Goal: Transaction & Acquisition: Obtain resource

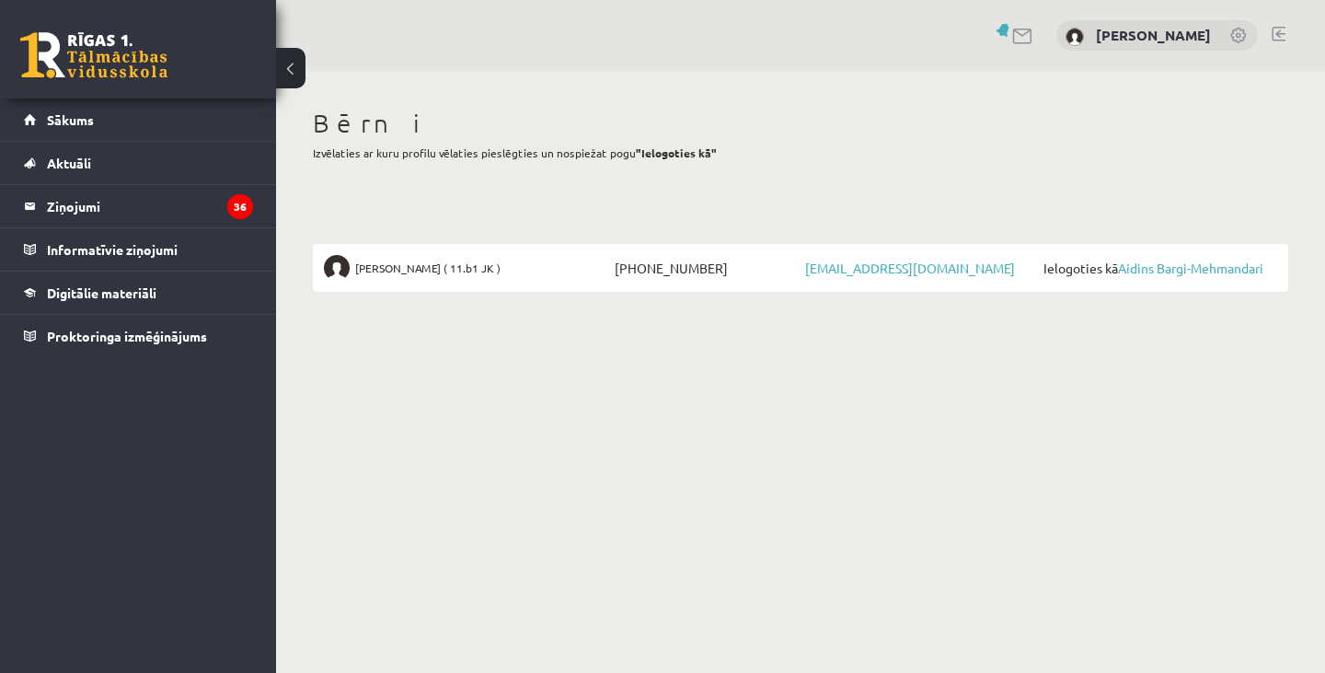
click at [1035, 34] on link at bounding box center [1023, 37] width 22 height 16
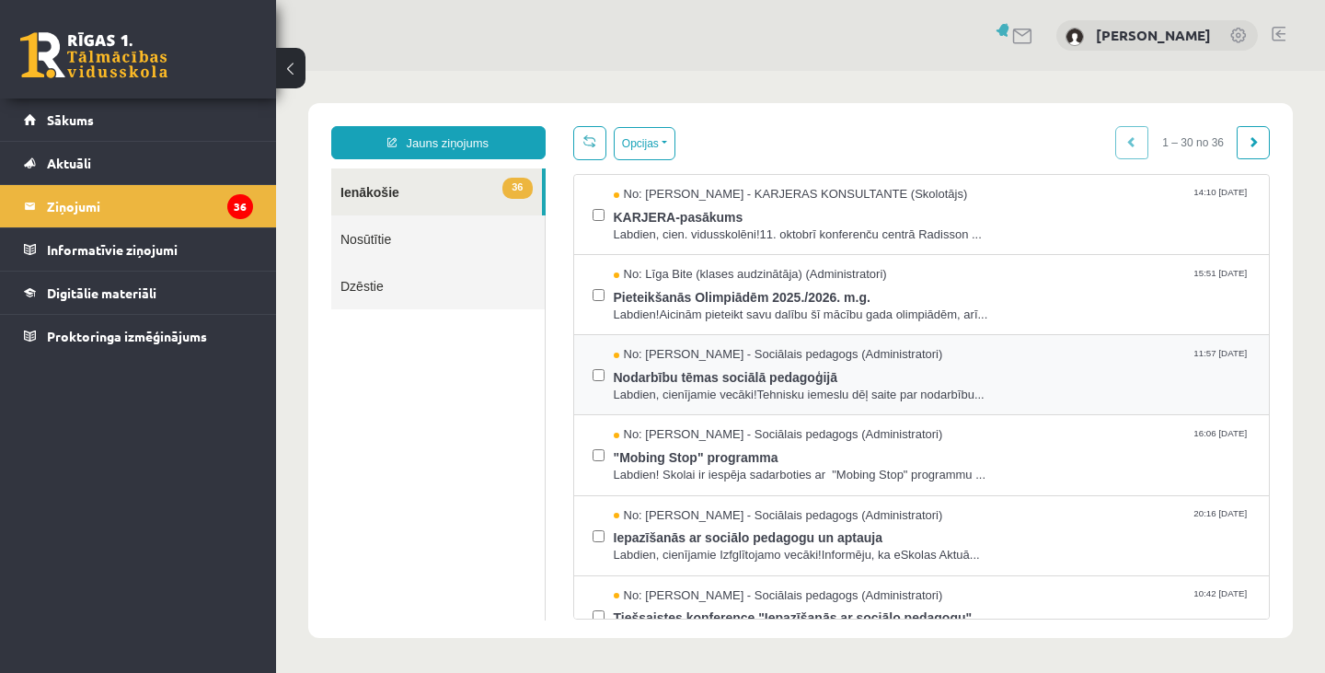
click at [600, 382] on label at bounding box center [599, 366] width 12 height 40
click at [598, 544] on label at bounding box center [599, 527] width 12 height 40
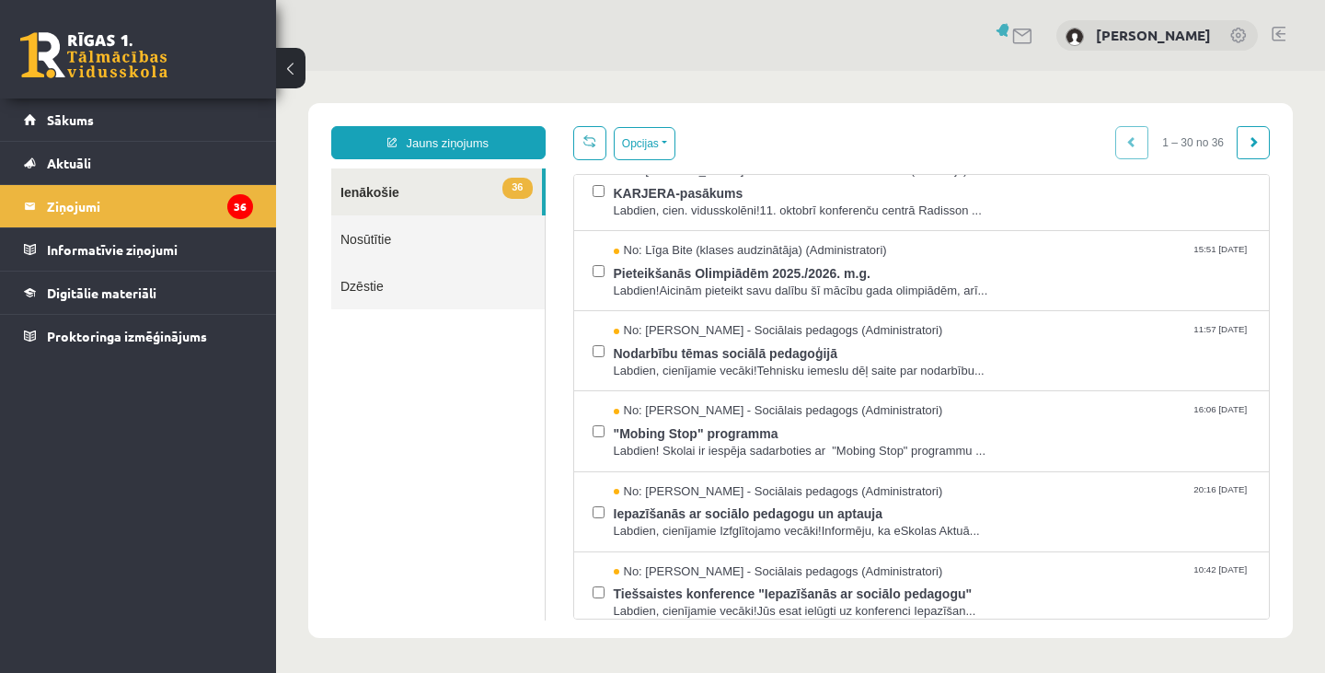
scroll to position [30, 0]
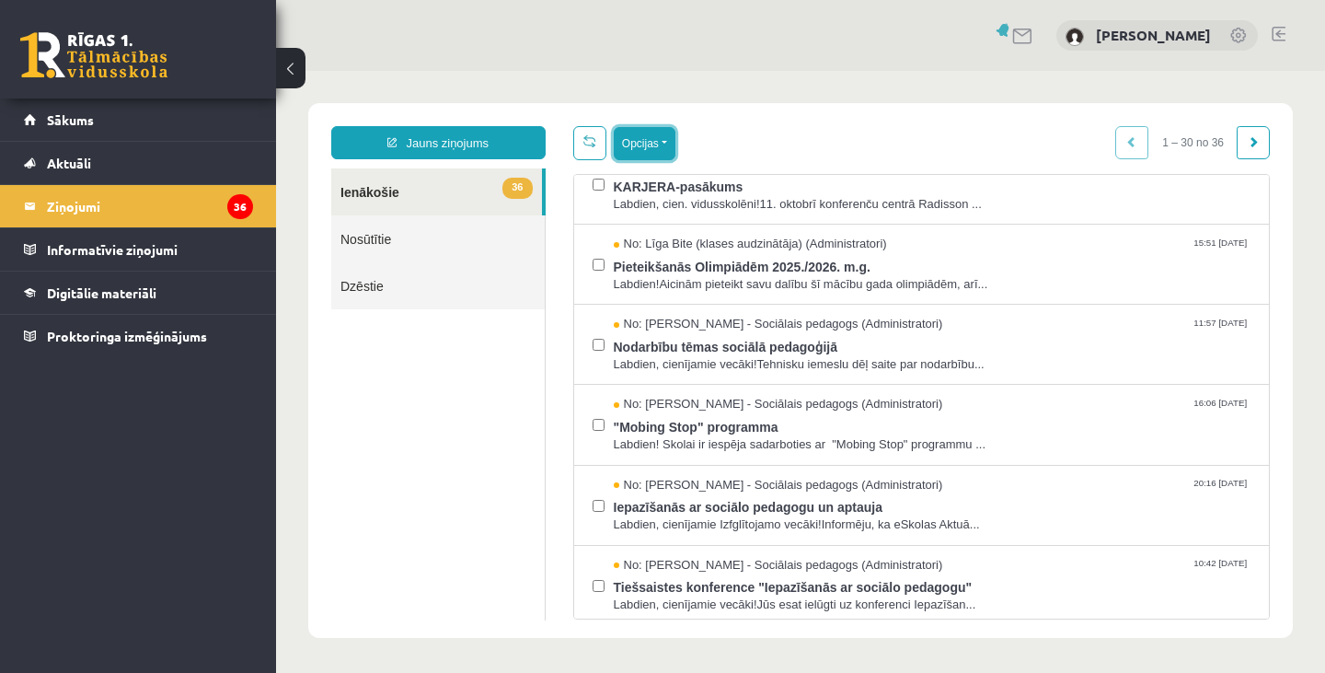
click at [669, 146] on button "Opcijas" at bounding box center [645, 143] width 62 height 33
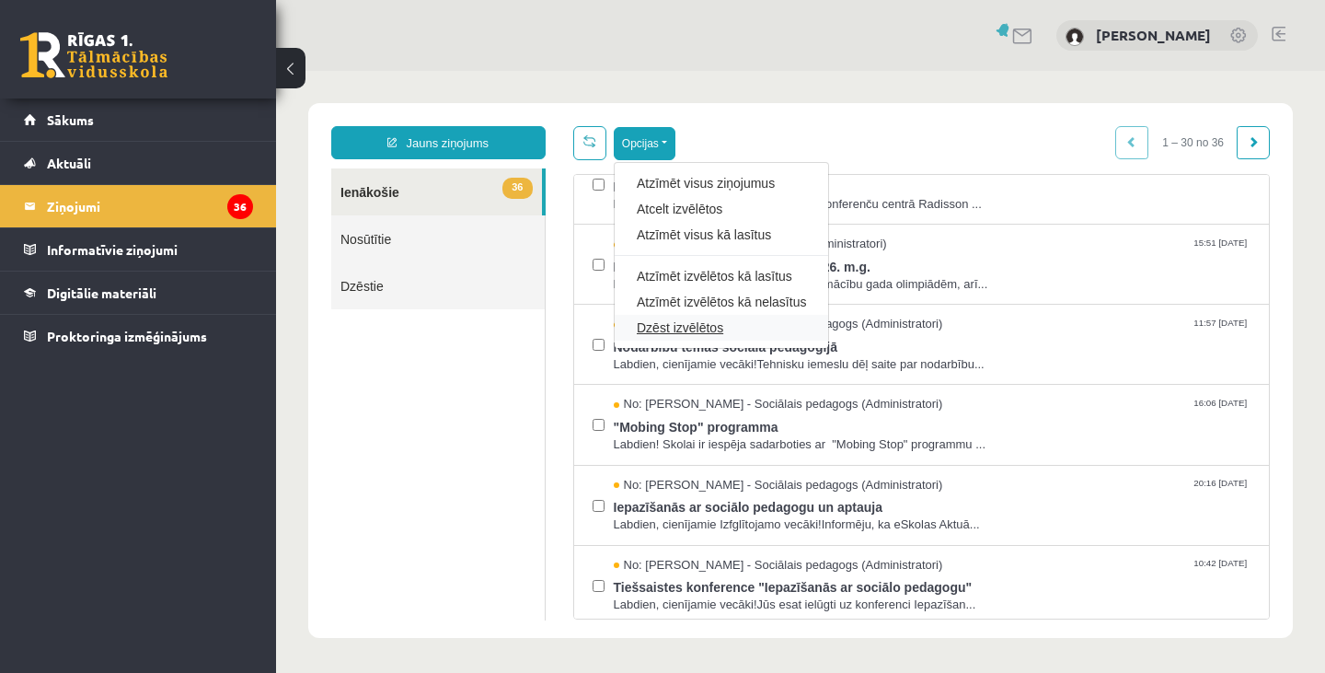
click at [661, 329] on link "Dzēst izvēlētos" at bounding box center [721, 327] width 169 height 18
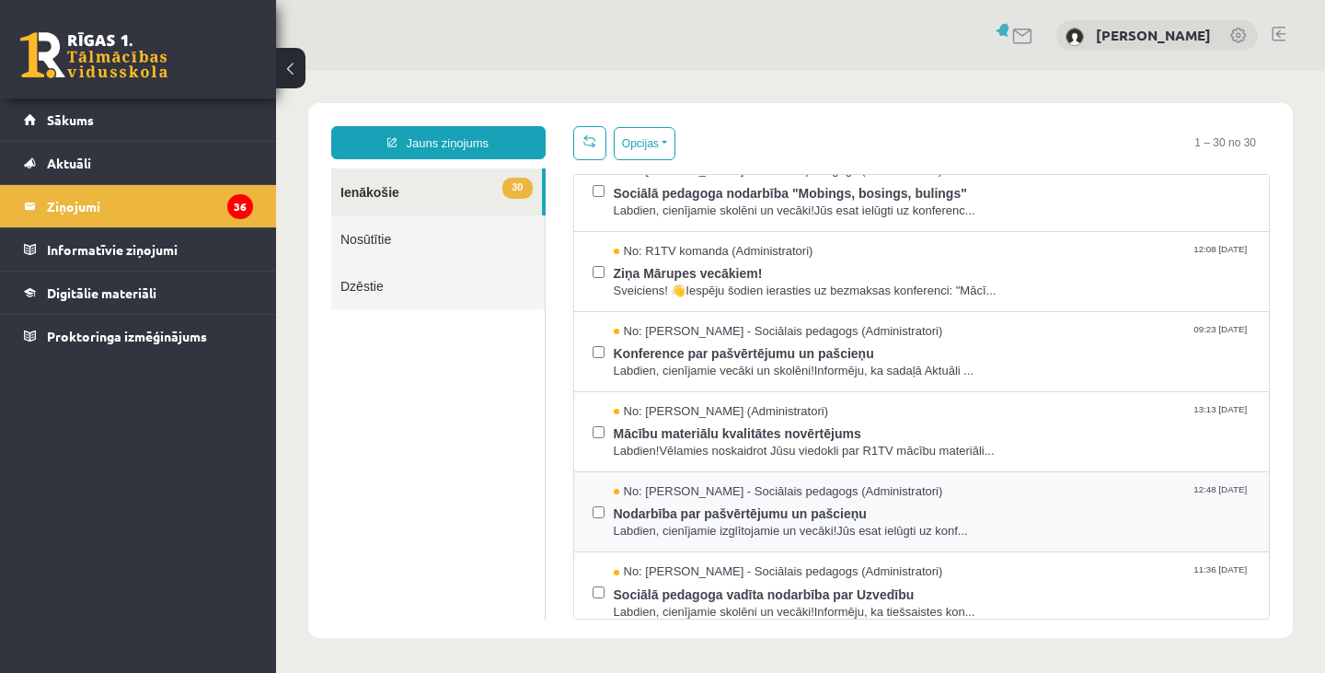
scroll to position [276, 0]
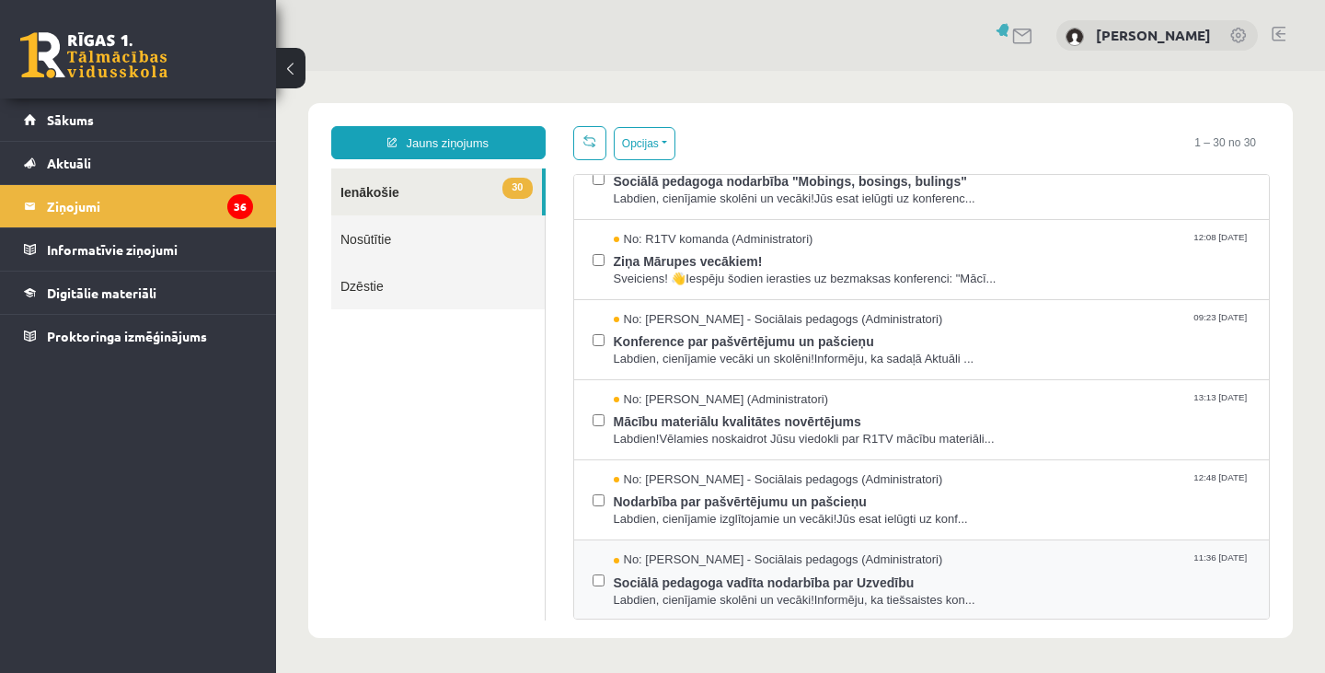
click at [607, 580] on div "No: Dagnija Gaubšteina - Sociālais pedagogs (Administratori) 11:36 14/03/2025 S…" at bounding box center [922, 579] width 659 height 57
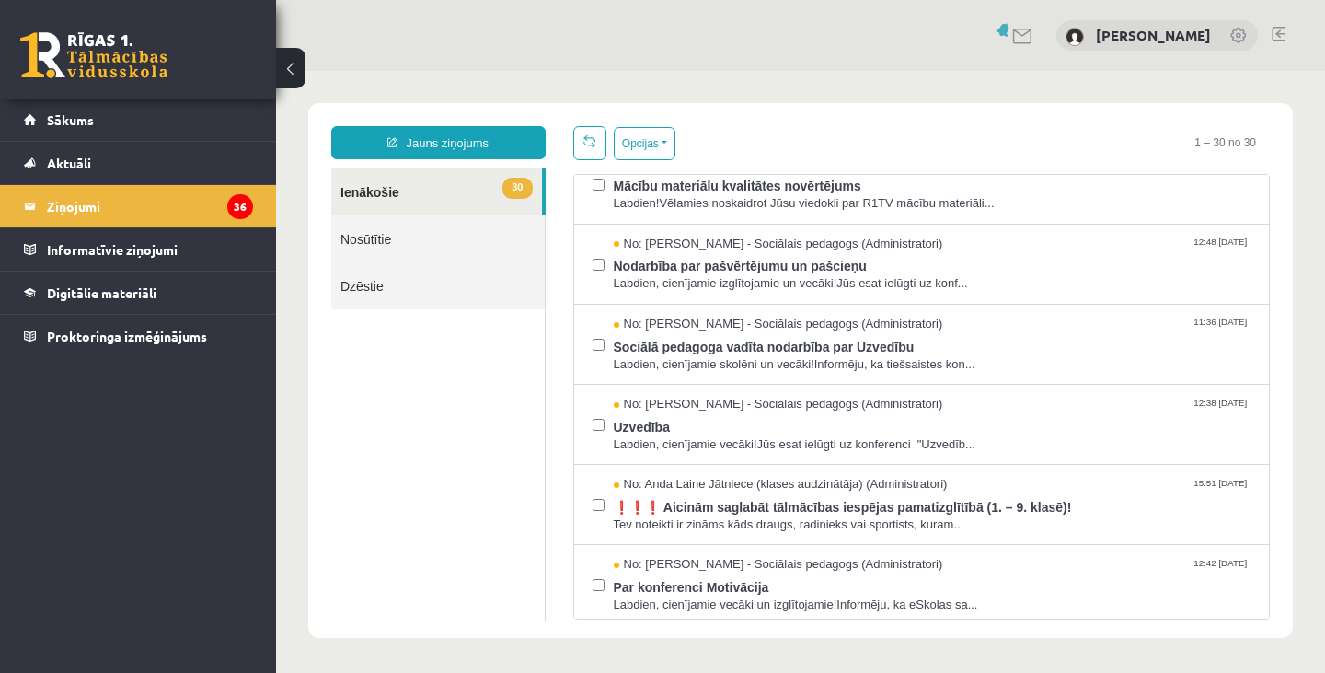
scroll to position [522, 0]
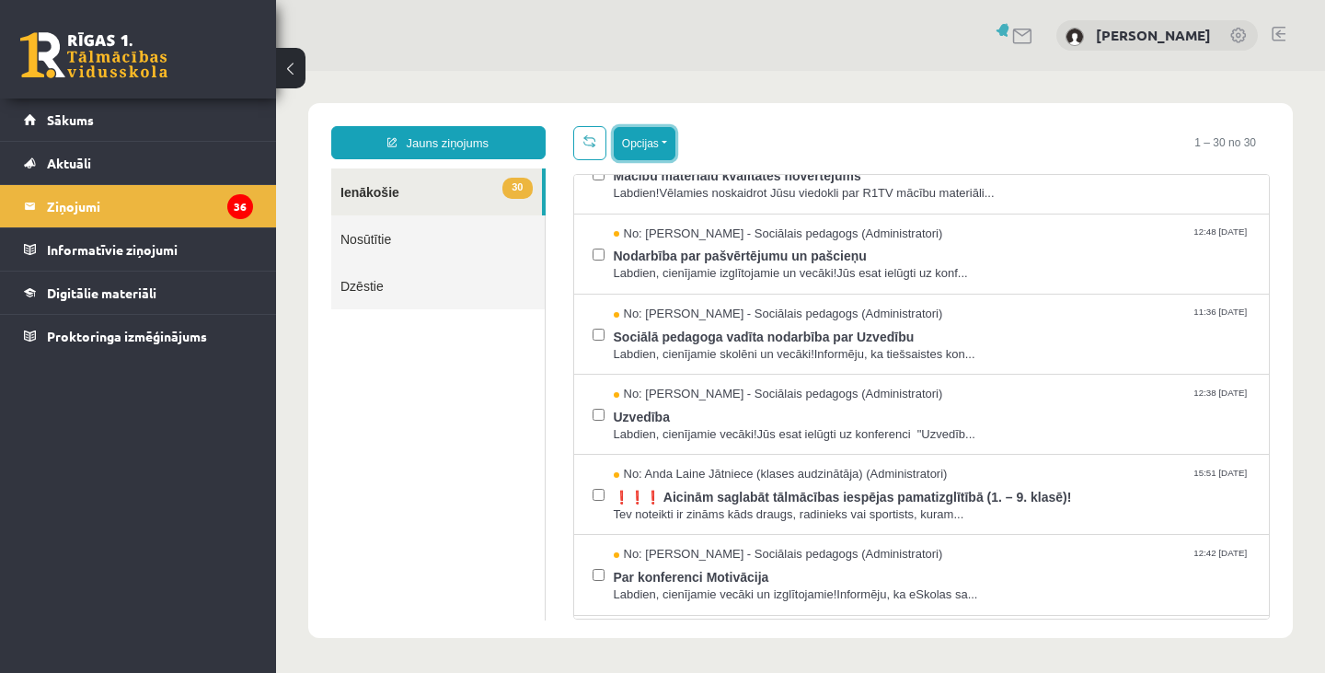
click at [666, 145] on button "Opcijas" at bounding box center [645, 143] width 62 height 33
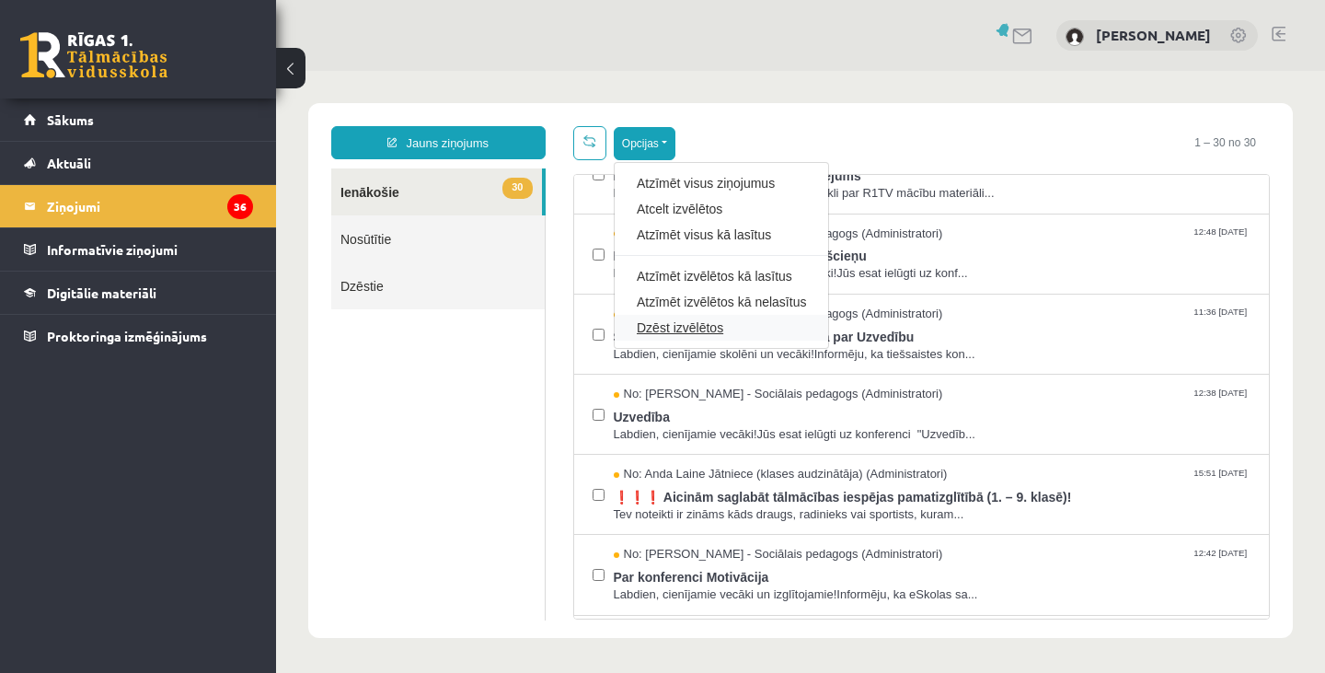
click at [659, 326] on link "Dzēst izvēlētos" at bounding box center [721, 327] width 169 height 18
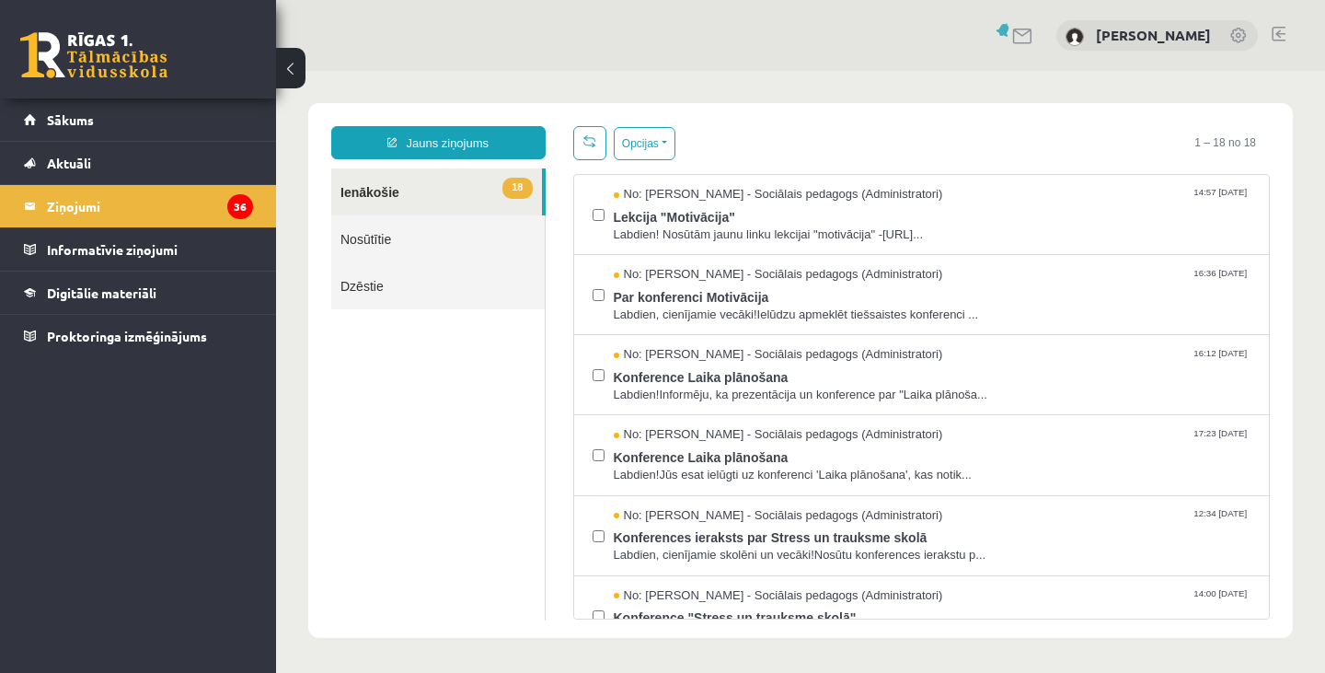
scroll to position [0, 0]
click at [69, 118] on span "Sākums" at bounding box center [70, 119] width 47 height 17
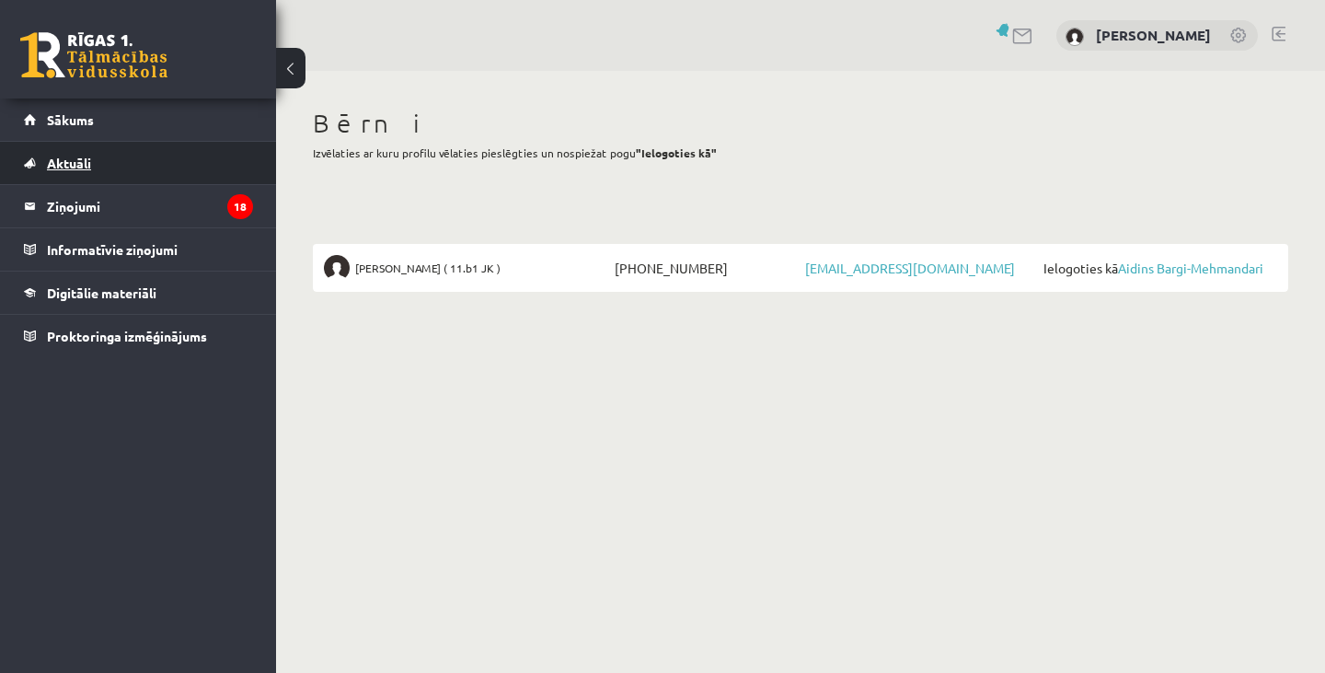
click at [75, 159] on span "Aktuāli" at bounding box center [69, 163] width 44 height 17
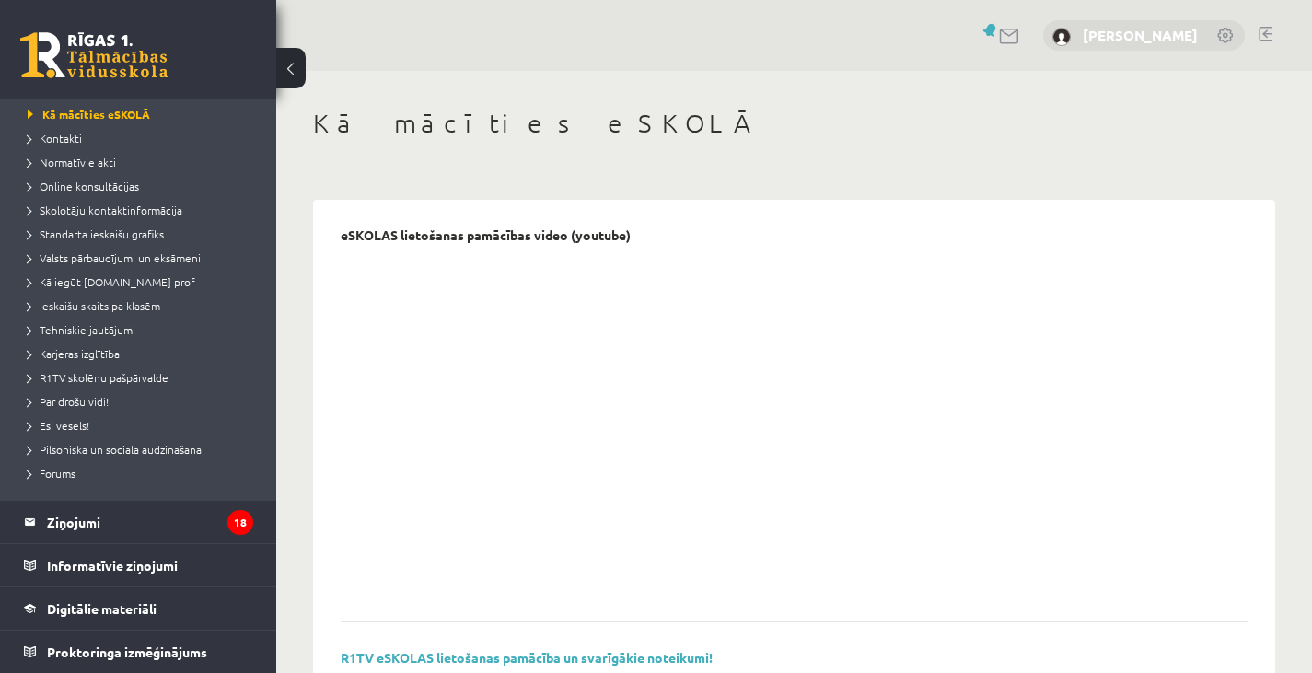
click at [1144, 33] on link "[PERSON_NAME]" at bounding box center [1139, 35] width 115 height 18
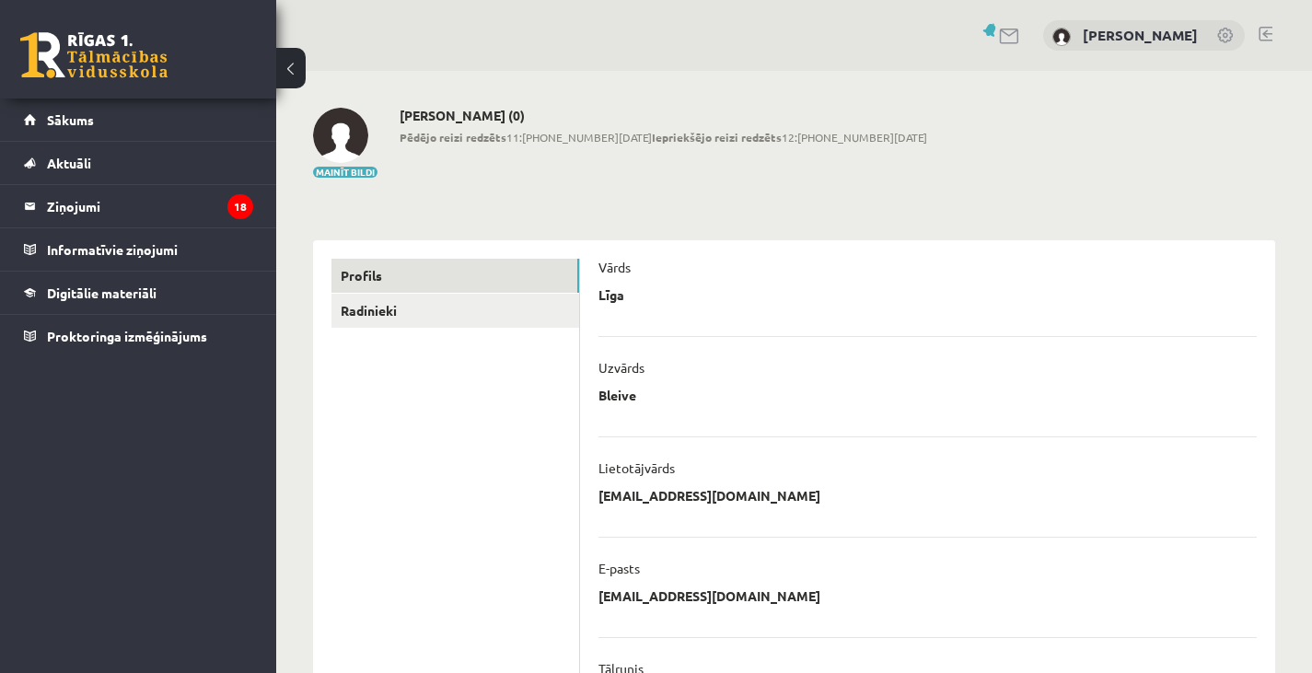
click at [1226, 40] on link at bounding box center [1226, 37] width 18 height 18
click at [1225, 29] on link at bounding box center [1226, 37] width 18 height 18
click at [1021, 36] on link at bounding box center [1010, 37] width 22 height 16
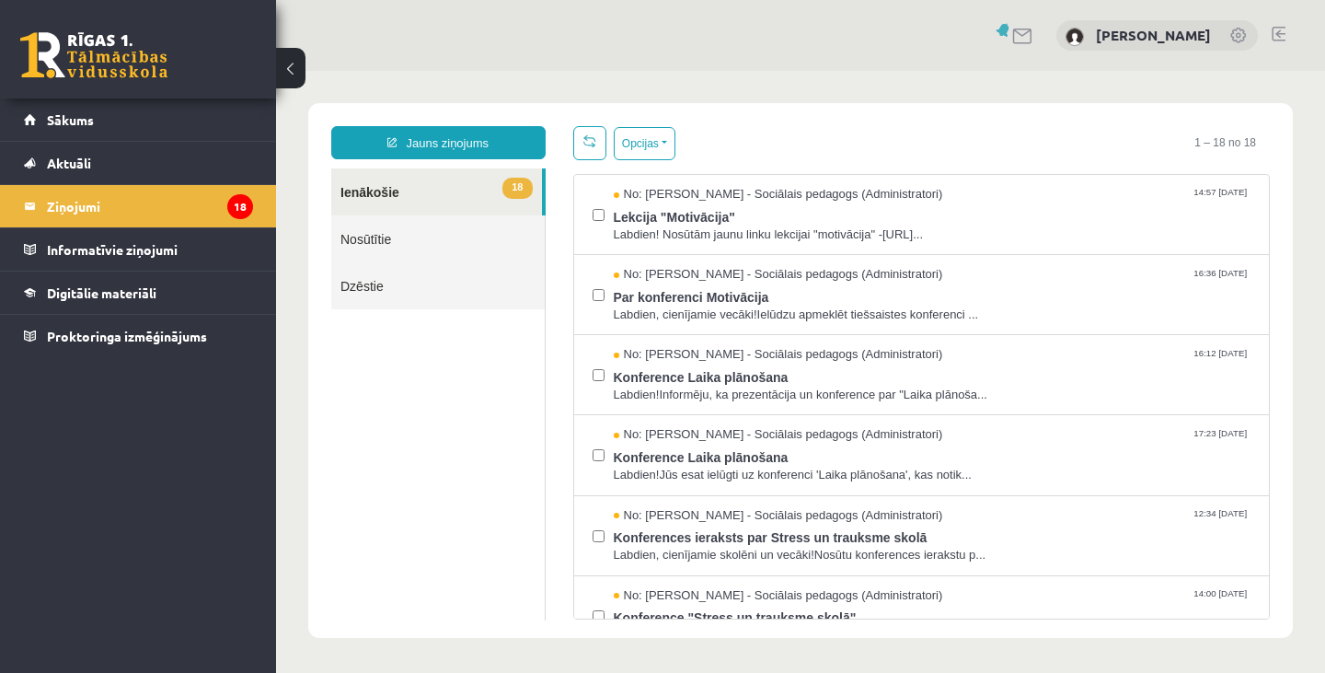
click at [1277, 38] on link at bounding box center [1279, 34] width 14 height 15
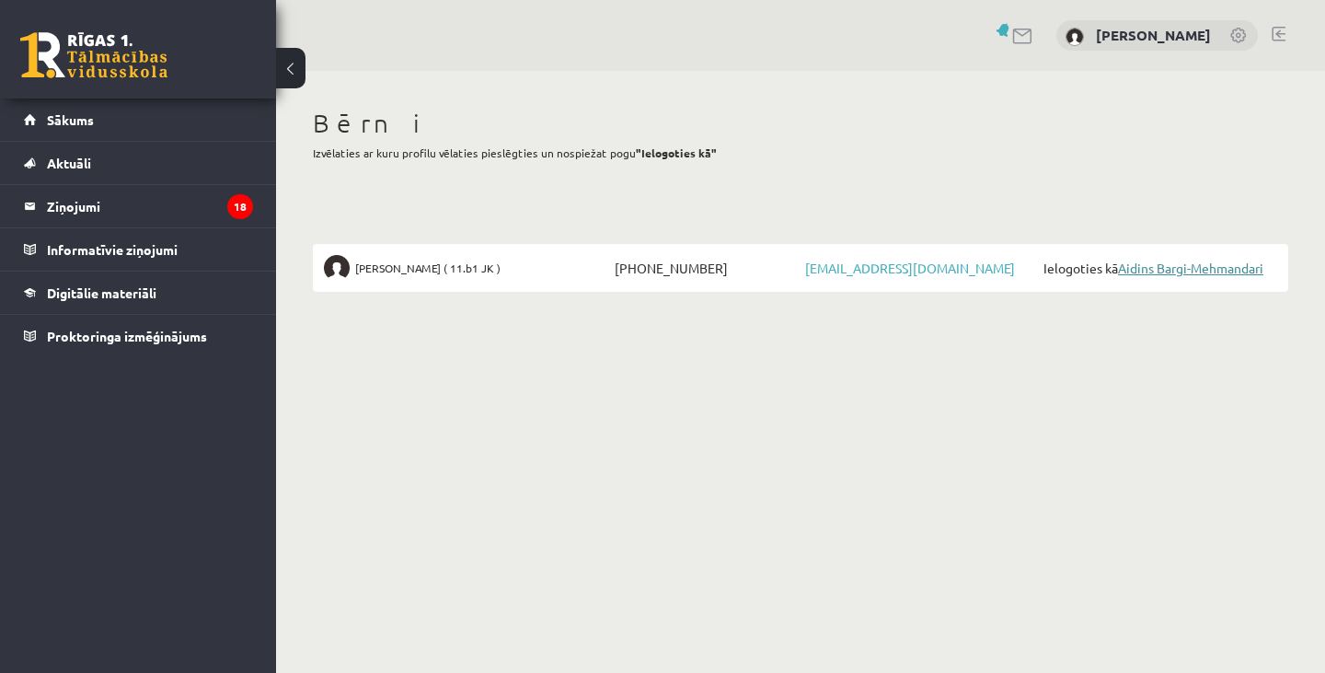
click at [1162, 270] on link "Aidins Bargi-Mehmandari" at bounding box center [1190, 268] width 145 height 17
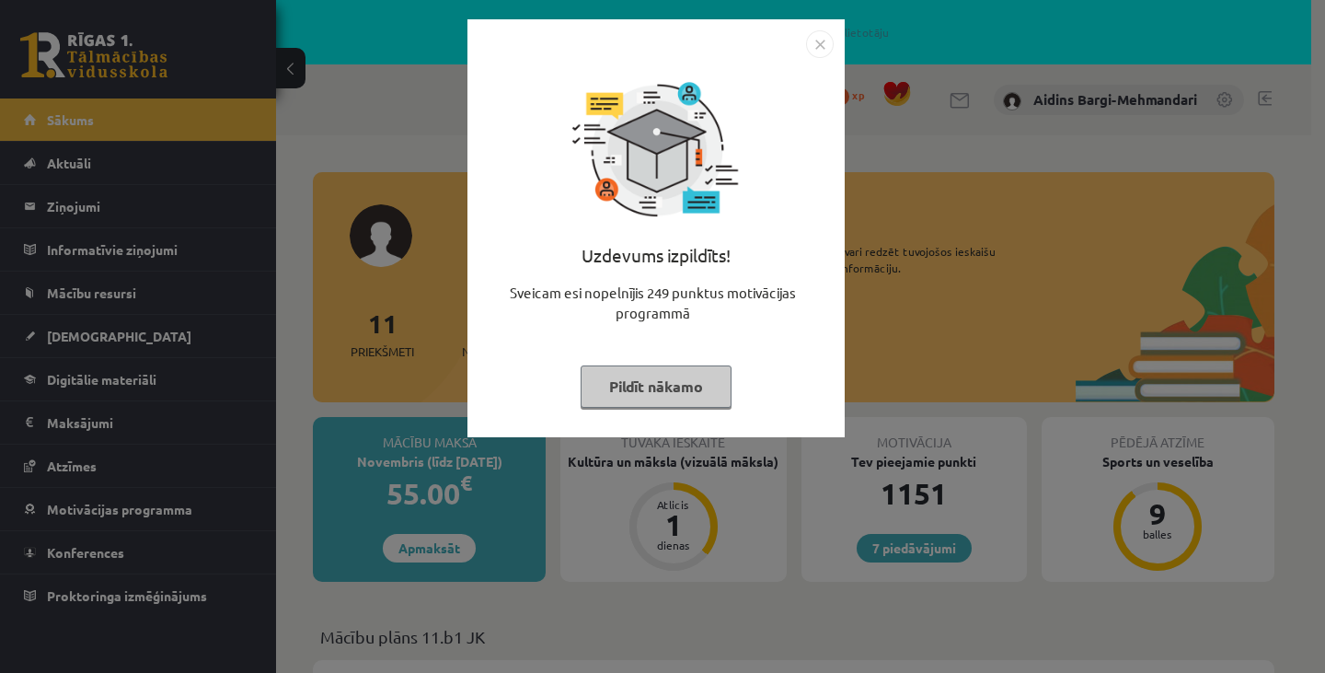
click at [823, 44] on img "Close" at bounding box center [820, 44] width 28 height 28
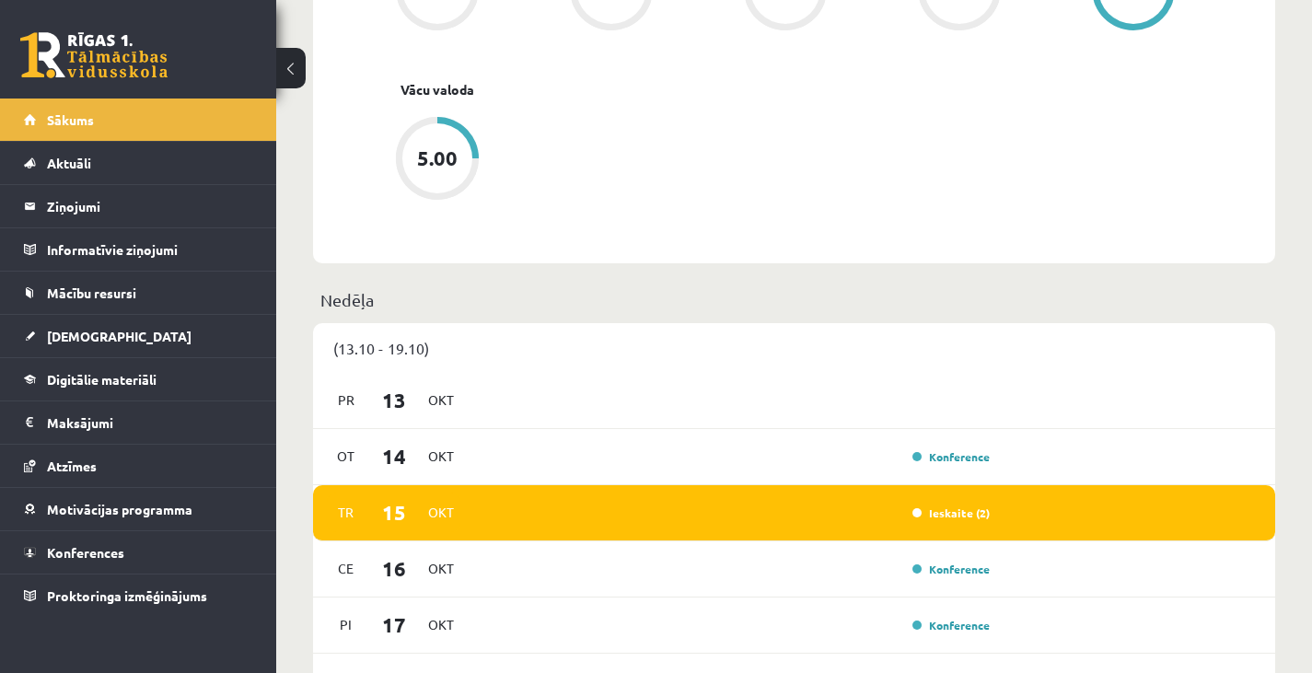
scroll to position [1012, 0]
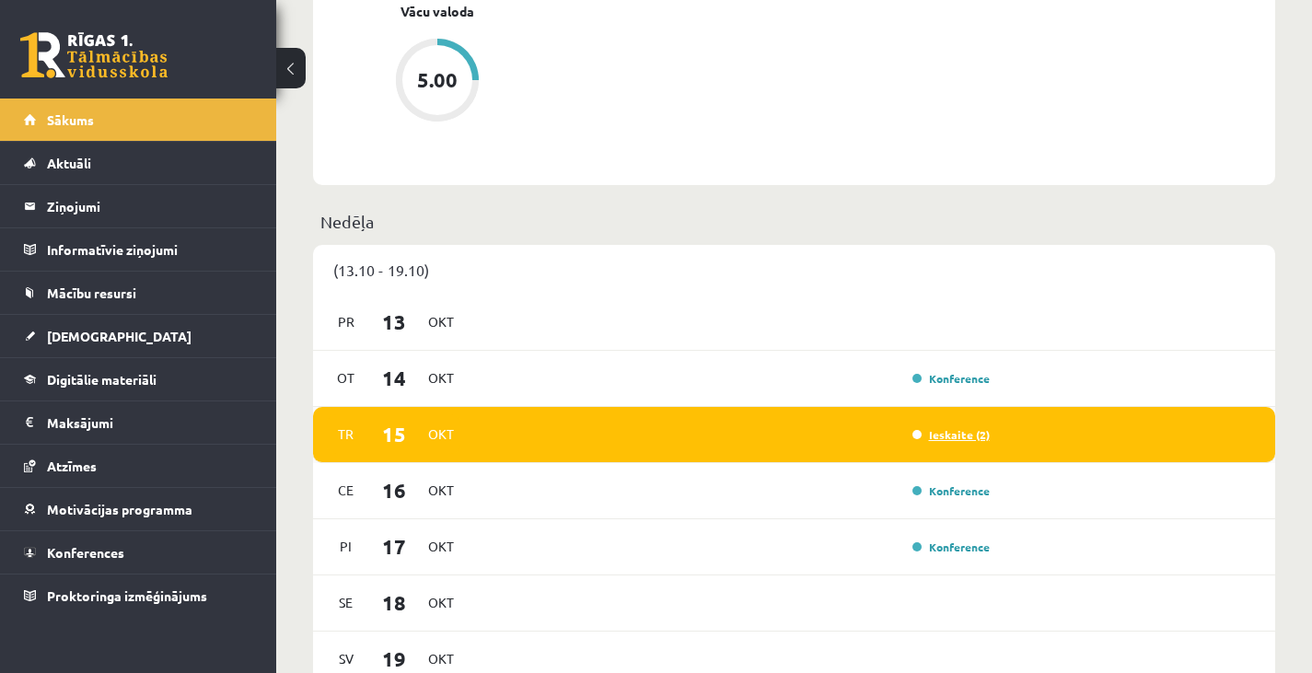
click at [936, 437] on link "Ieskaite (2)" at bounding box center [950, 434] width 77 height 15
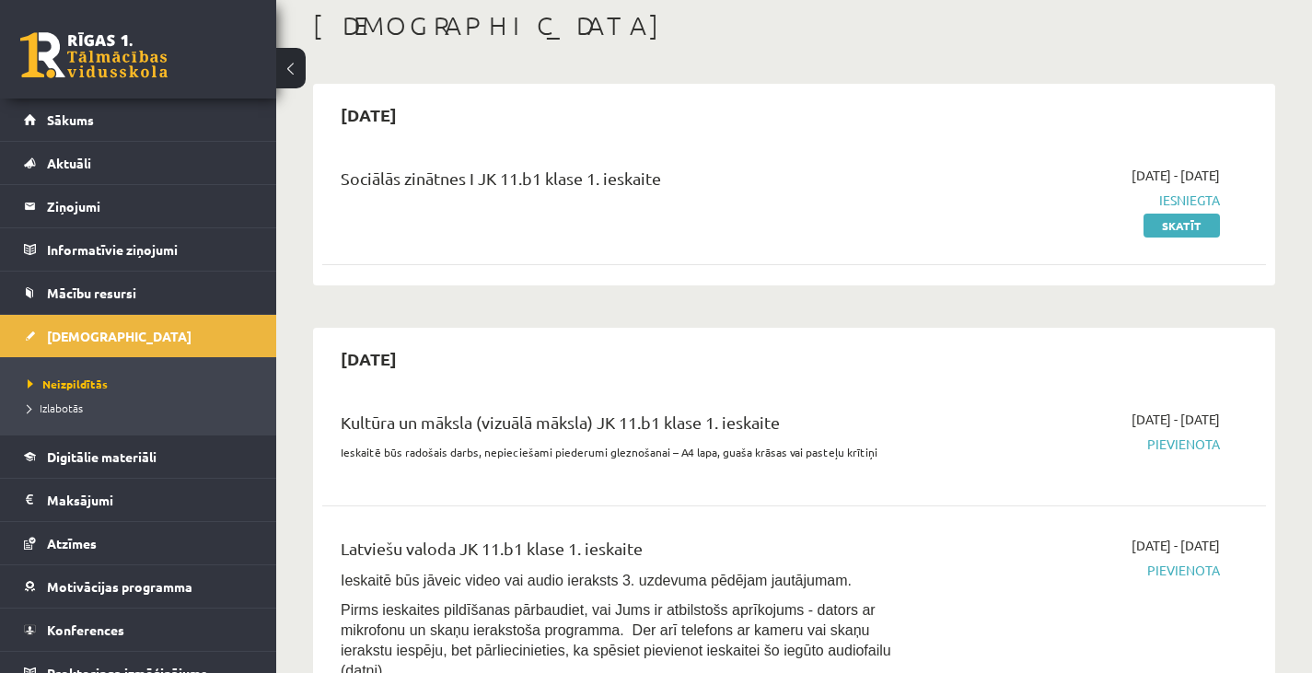
scroll to position [62, 0]
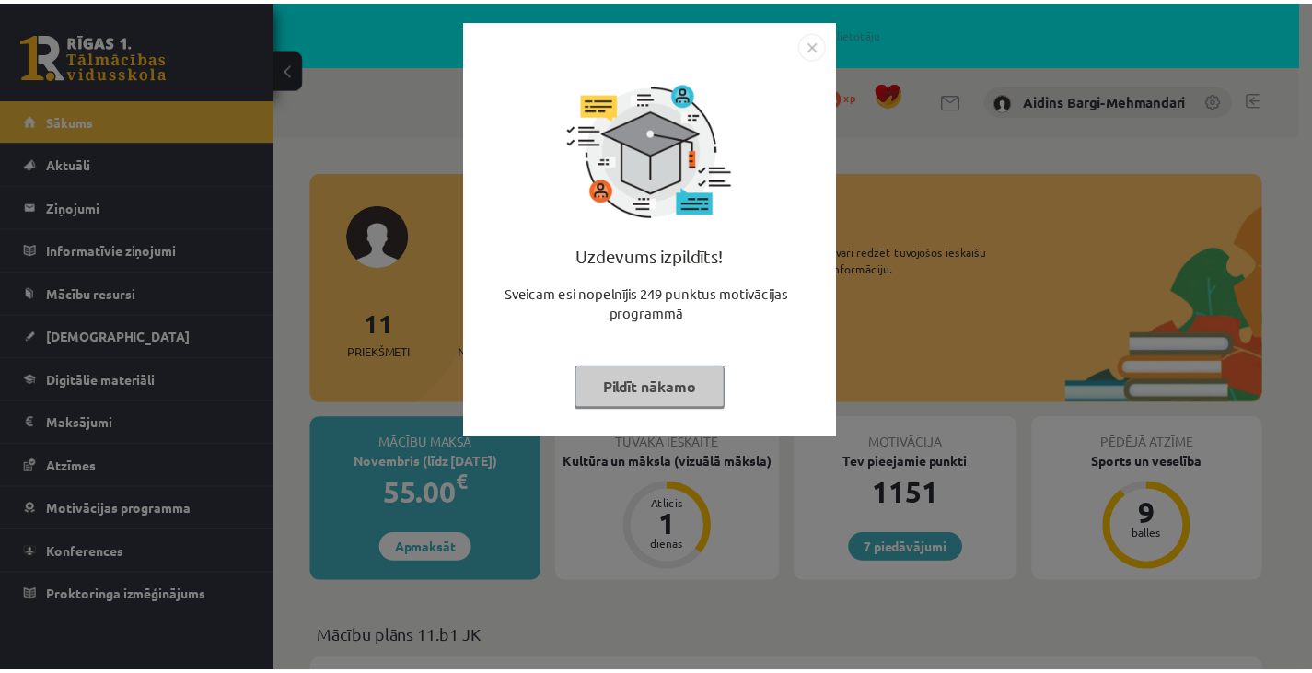
scroll to position [1012, 0]
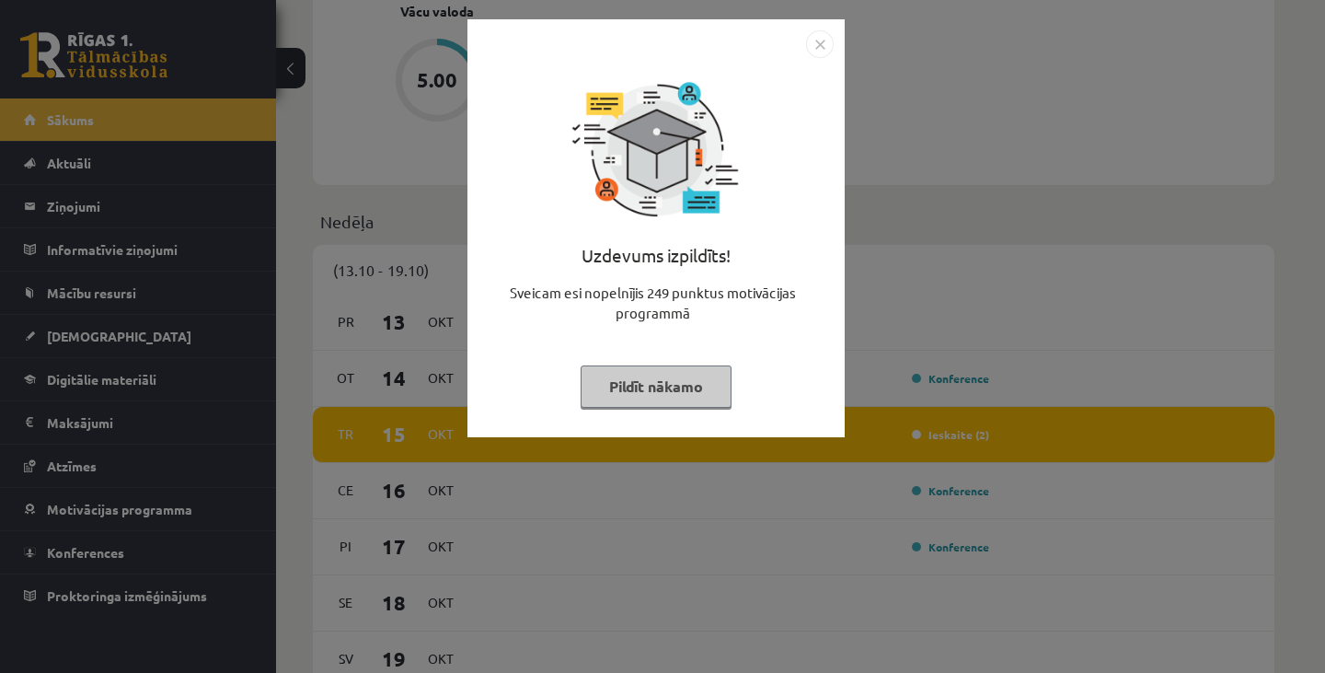
click at [818, 42] on img "Close" at bounding box center [820, 44] width 28 height 28
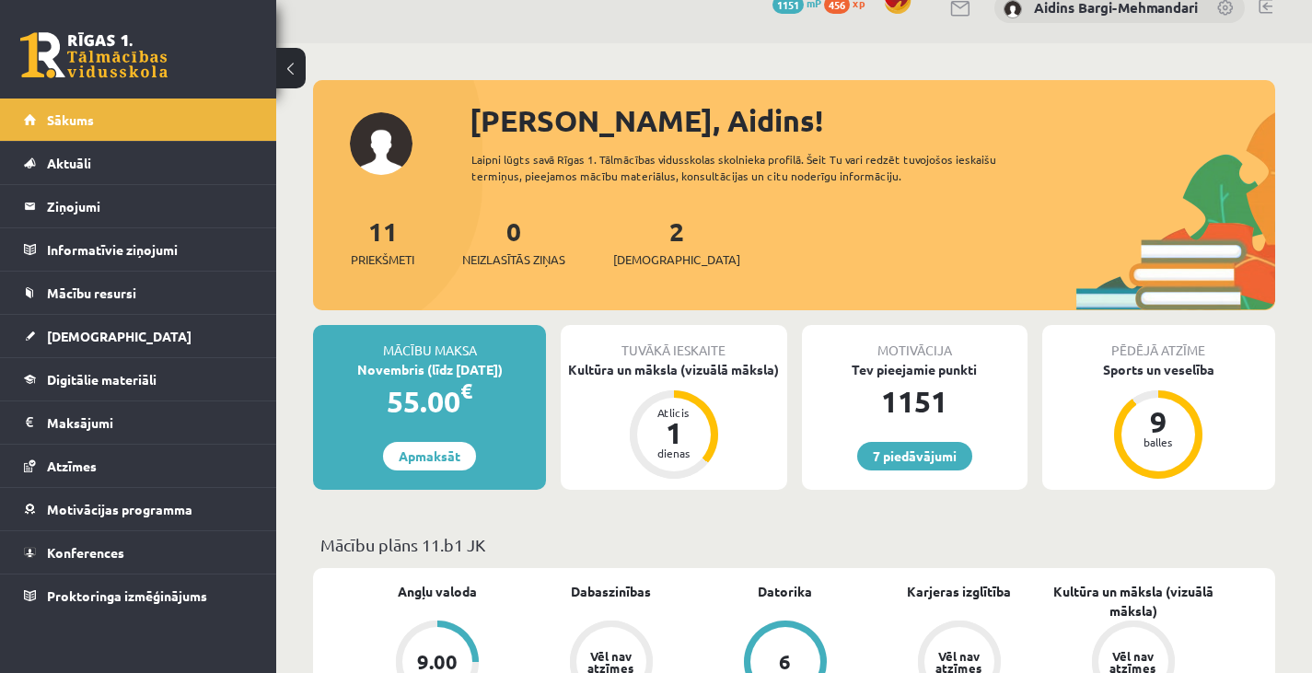
scroll to position [0, 0]
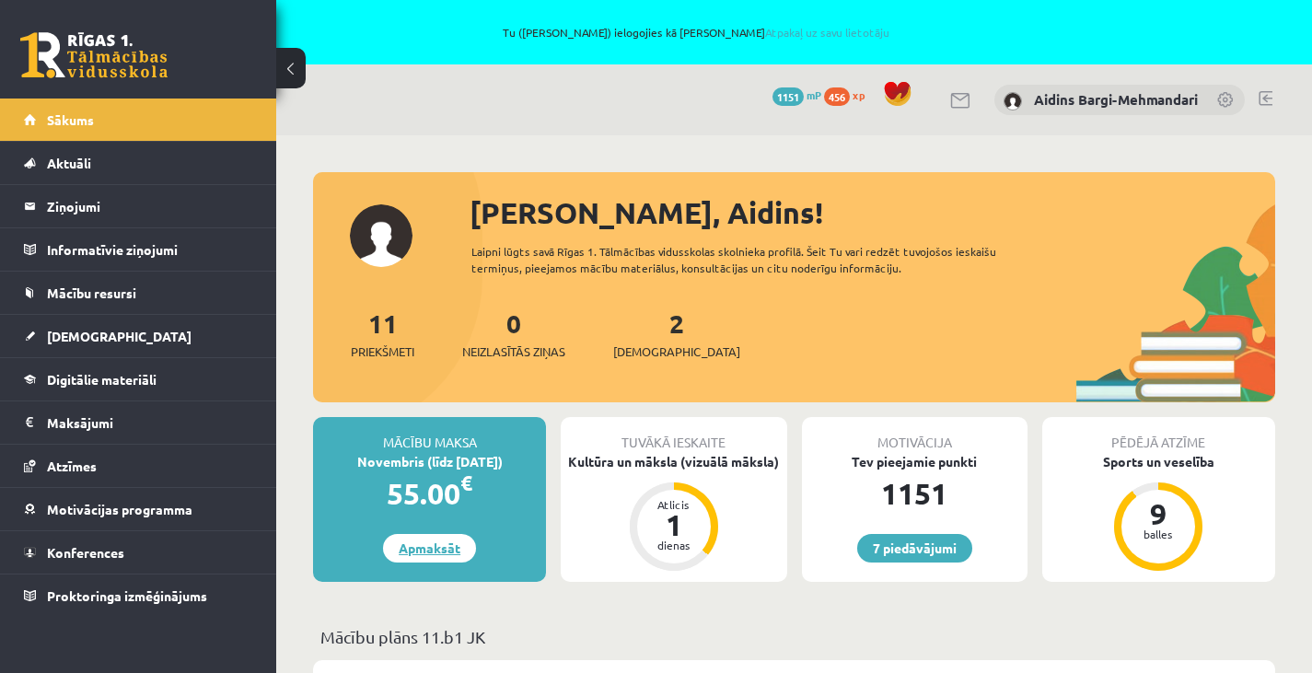
click at [439, 544] on link "Apmaksāt" at bounding box center [429, 548] width 93 height 29
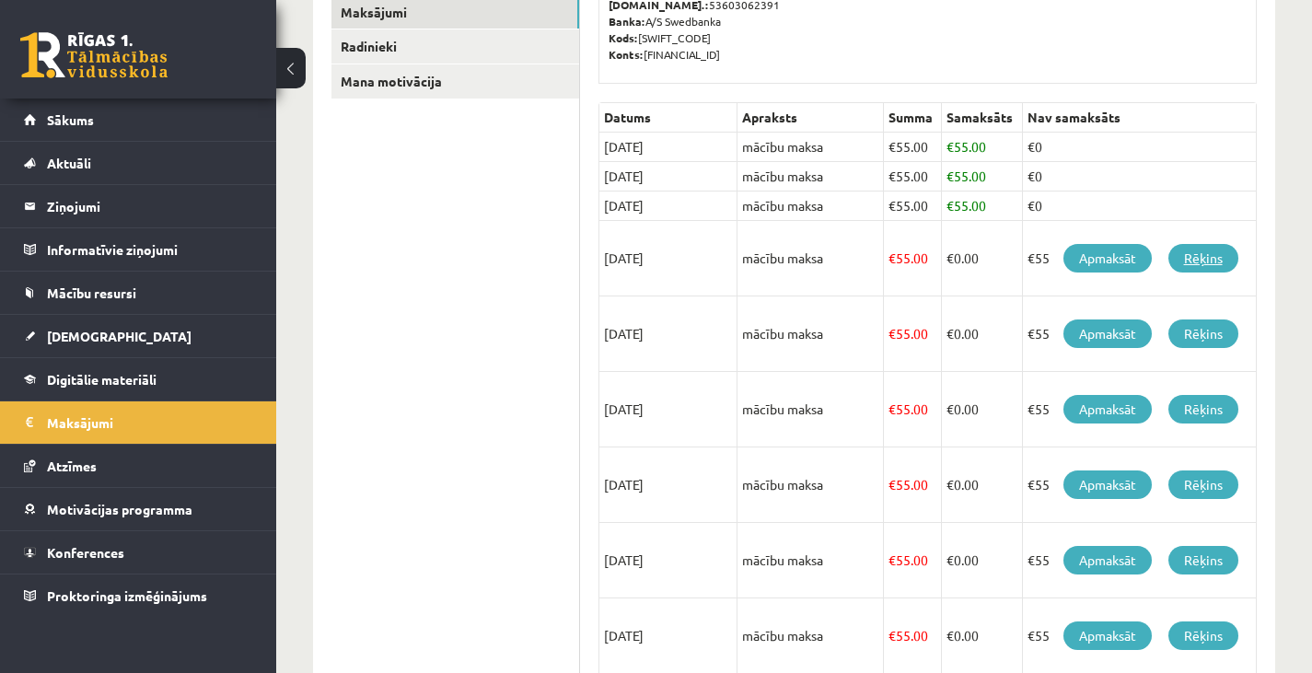
scroll to position [399, 0]
click at [1210, 257] on link "Rēķins" at bounding box center [1203, 257] width 70 height 29
click at [1210, 260] on link "Rēķins" at bounding box center [1203, 257] width 70 height 29
click at [1208, 329] on link "Rēķins" at bounding box center [1203, 332] width 70 height 29
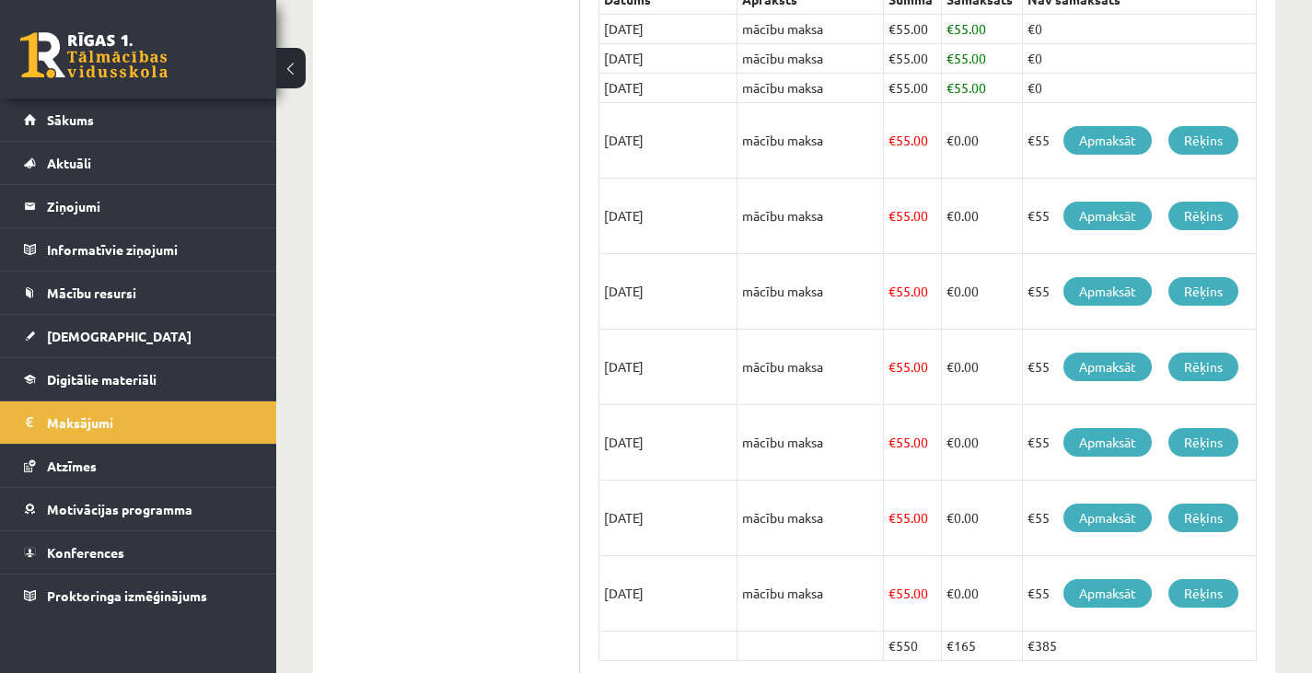
scroll to position [513, 0]
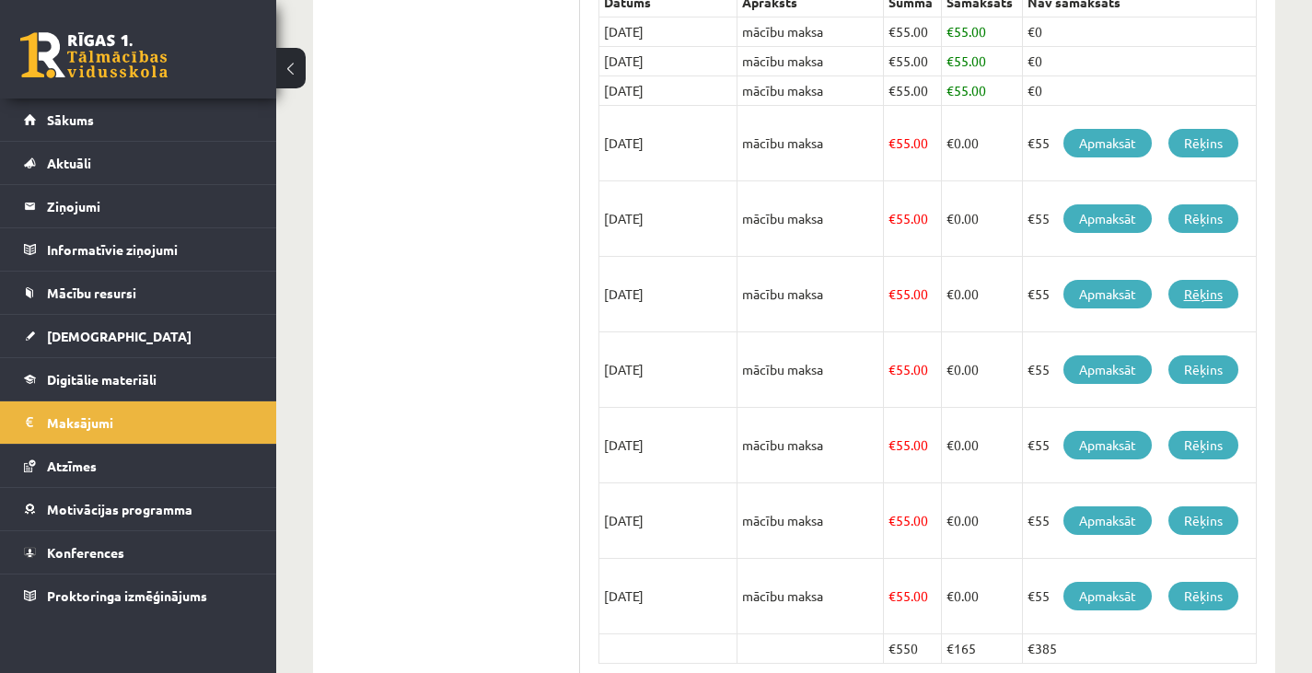
click at [1203, 293] on link "Rēķins" at bounding box center [1203, 294] width 70 height 29
click at [1209, 370] on link "Rēķins" at bounding box center [1203, 369] width 70 height 29
click at [1216, 442] on link "Rēķins" at bounding box center [1203, 445] width 70 height 29
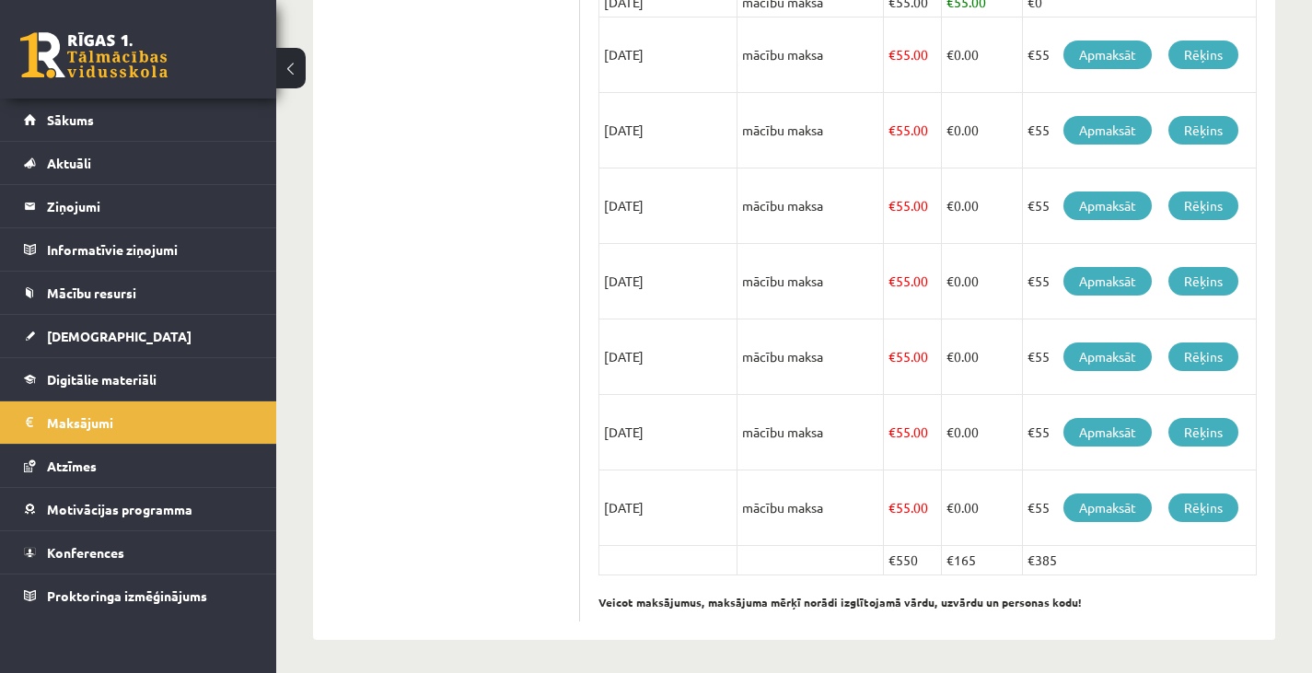
scroll to position [605, 0]
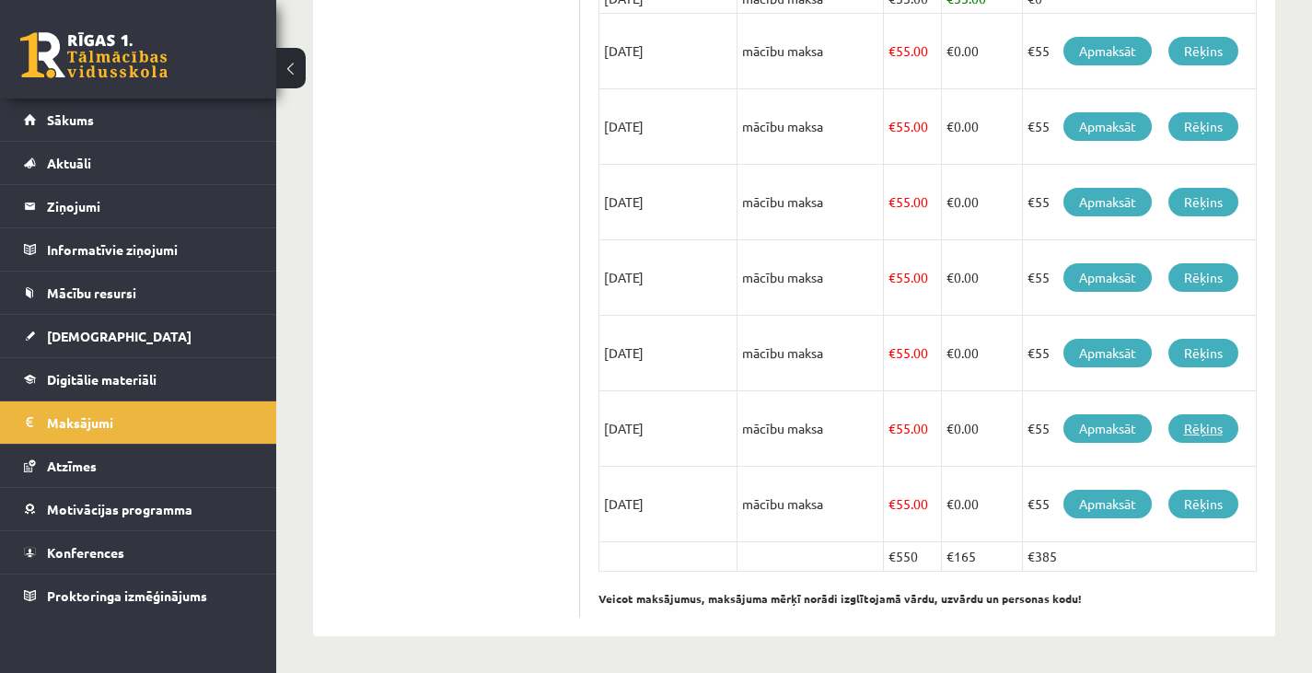
click at [1216, 425] on link "Rēķins" at bounding box center [1203, 428] width 70 height 29
click at [1201, 503] on link "Rēķins" at bounding box center [1203, 504] width 70 height 29
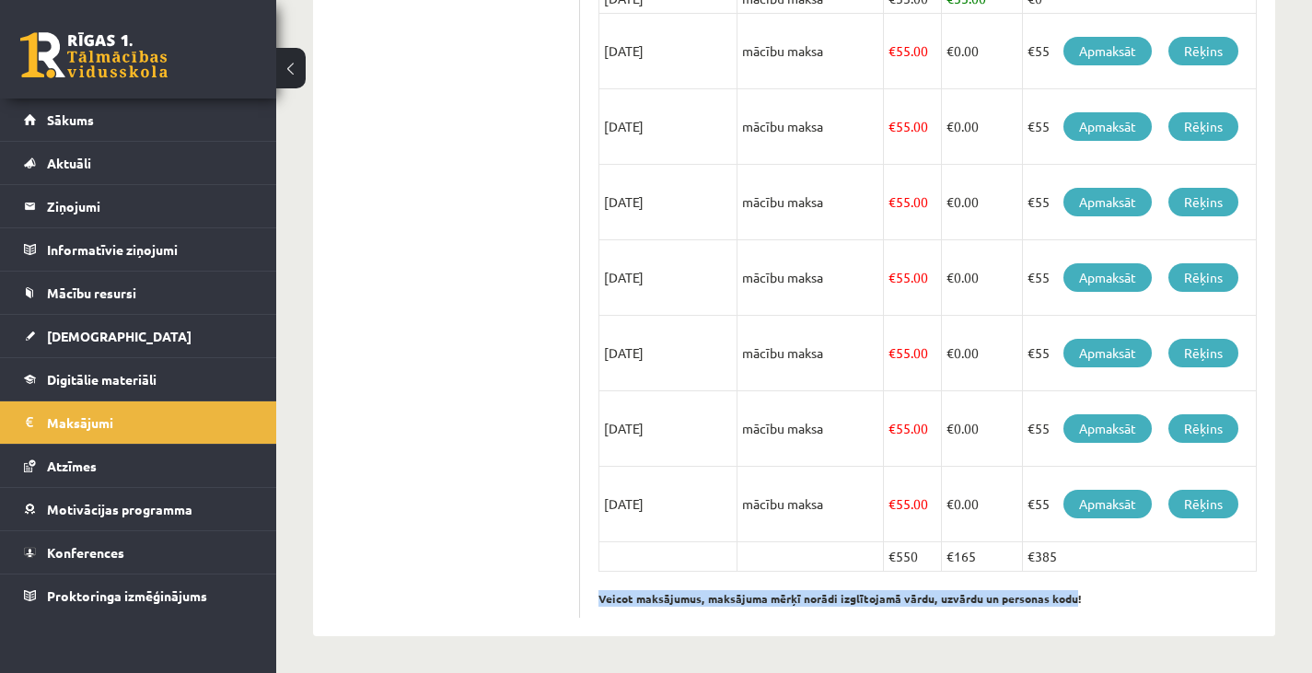
drag, startPoint x: 1070, startPoint y: 599, endPoint x: 589, endPoint y: 590, distance: 480.5
click at [589, 590] on div "**********" at bounding box center [927, 168] width 695 height 936
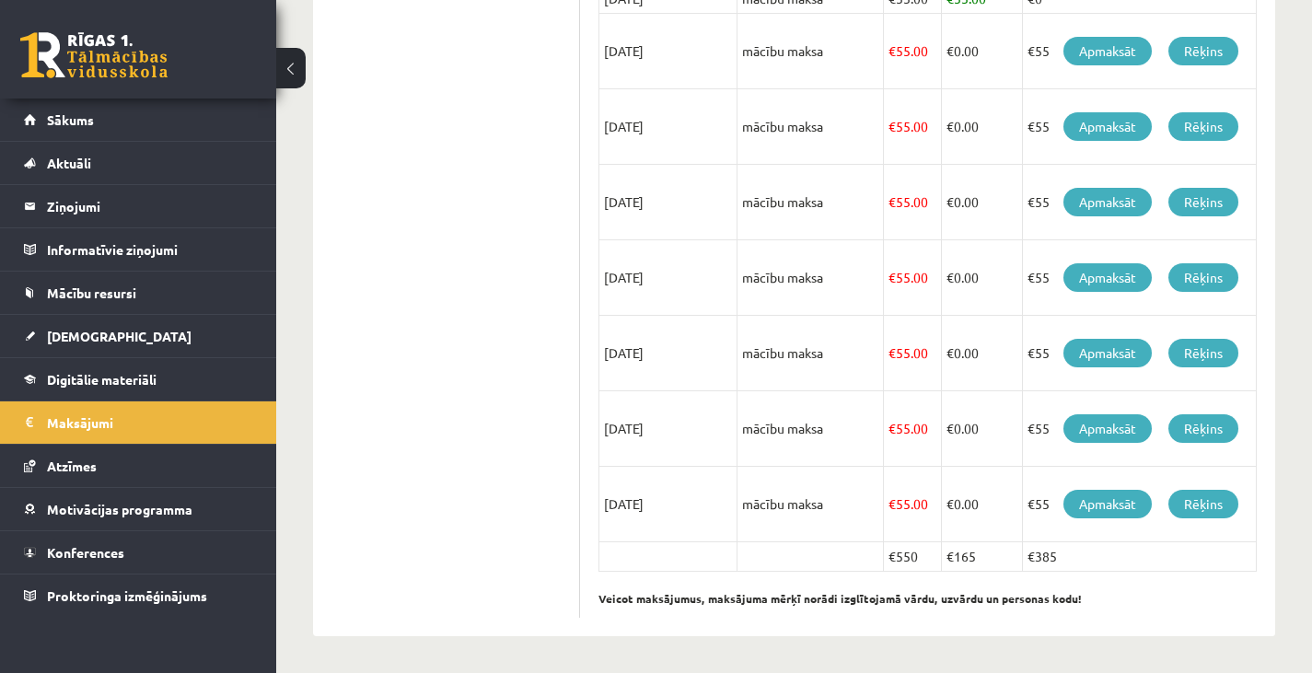
click at [1105, 607] on div "Datums Apraksts Summa Samaksāts Nav samaksāts [DATE] mācību maksa € 55.00 € 55.…" at bounding box center [927, 256] width 658 height 723
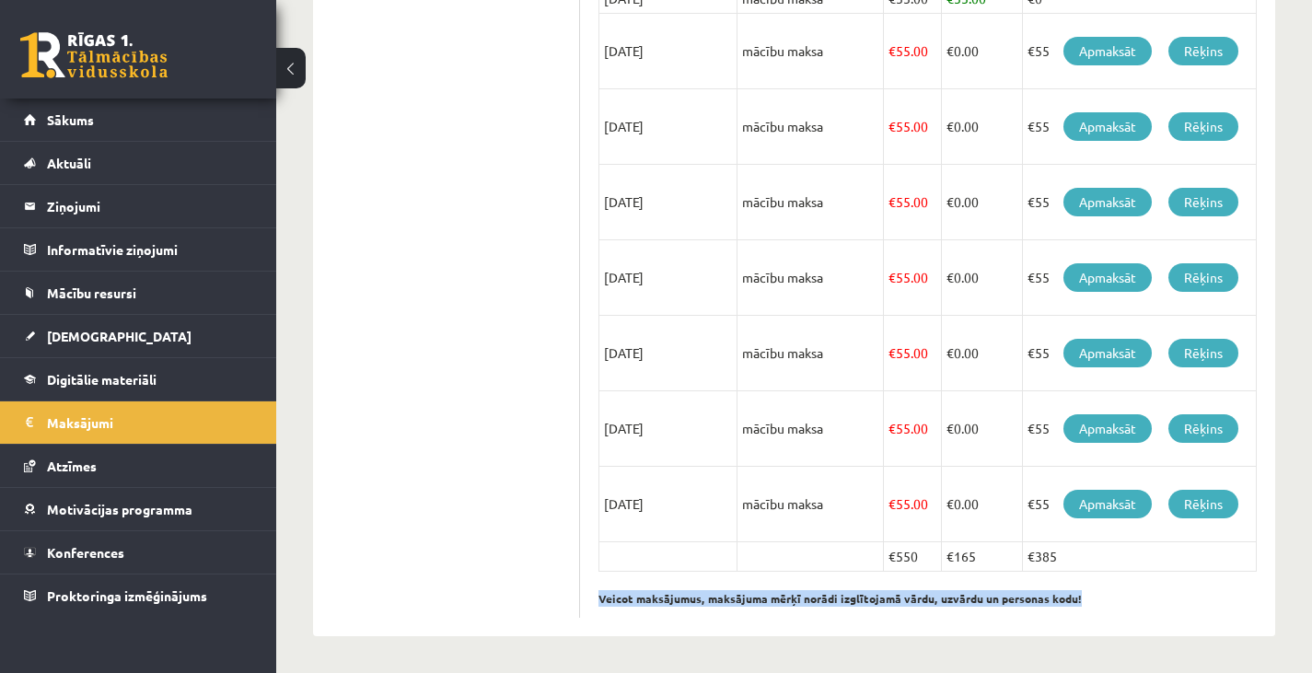
drag, startPoint x: 1078, startPoint y: 597, endPoint x: 580, endPoint y: 595, distance: 498.0
click at [580, 595] on div "**********" at bounding box center [927, 168] width 695 height 936
copy b "Veicot maksājumus, maksājuma mērķī norādi izglītojamā vārdu, uzvārdu un persona…"
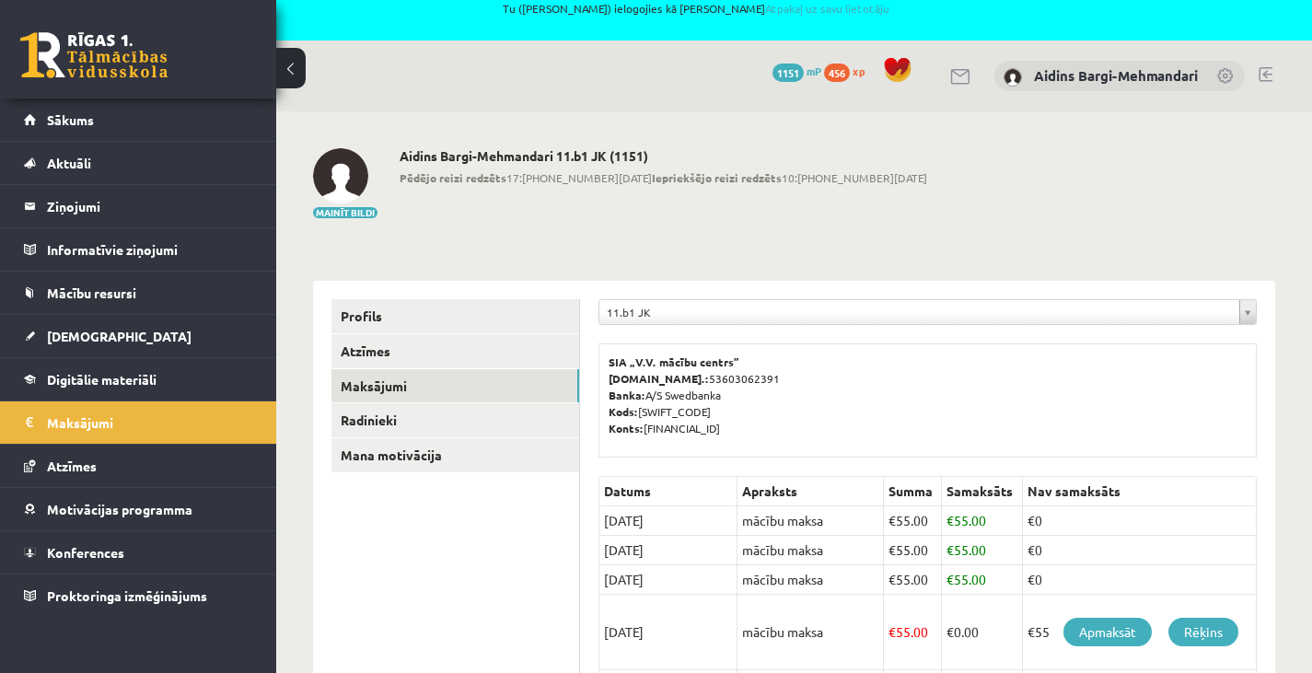
scroll to position [0, 0]
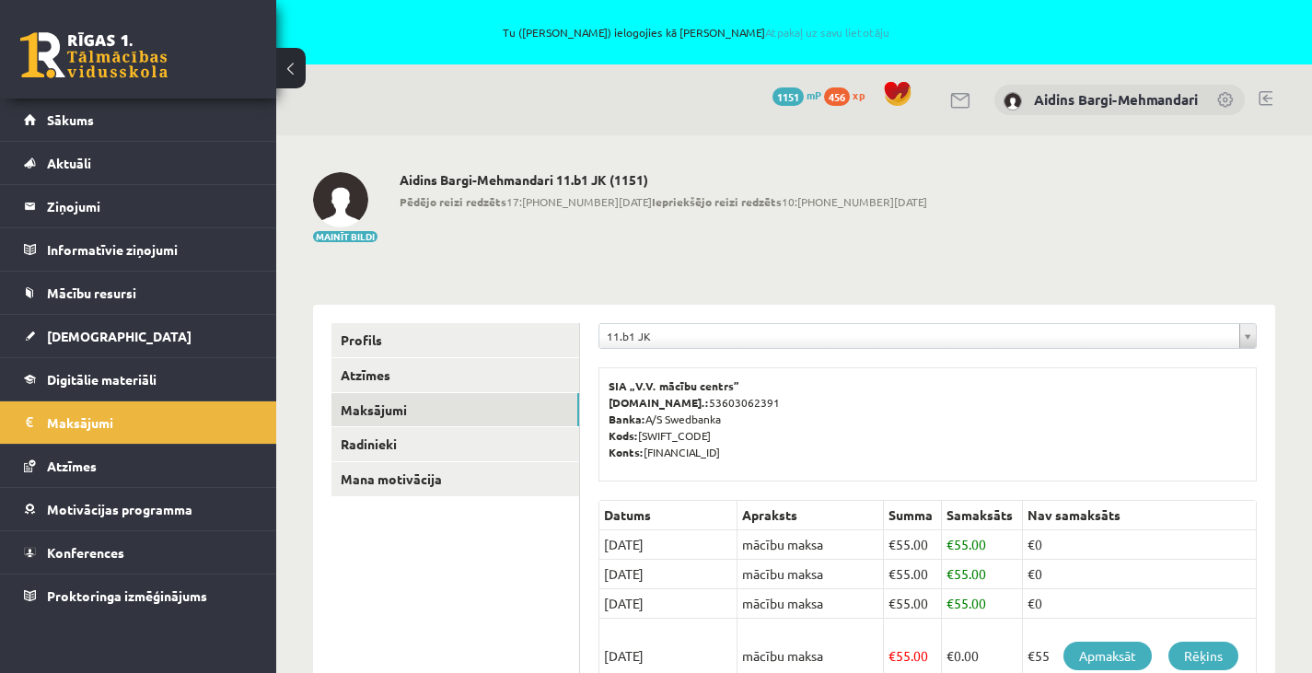
click at [1264, 92] on link at bounding box center [1265, 98] width 14 height 15
